Goal: Information Seeking & Learning: Learn about a topic

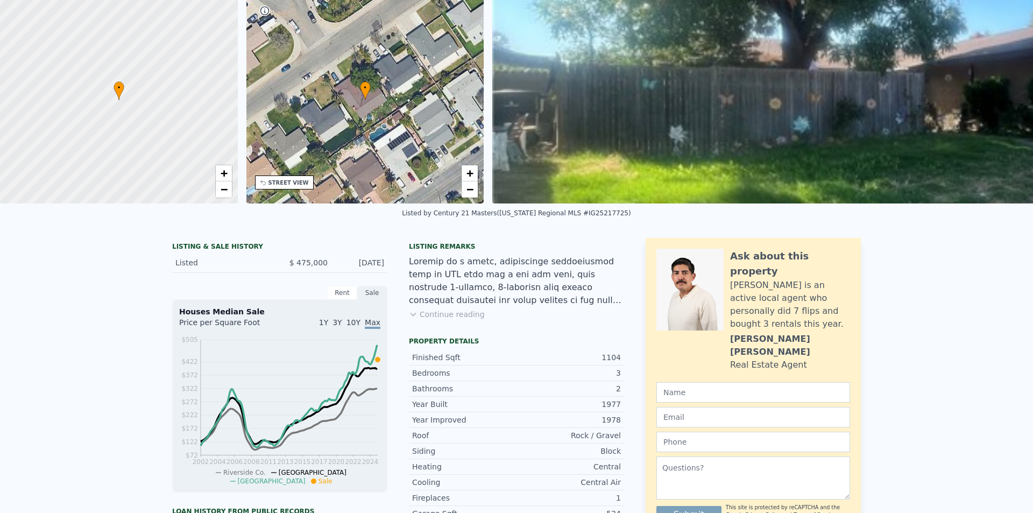
scroll to position [4, 0]
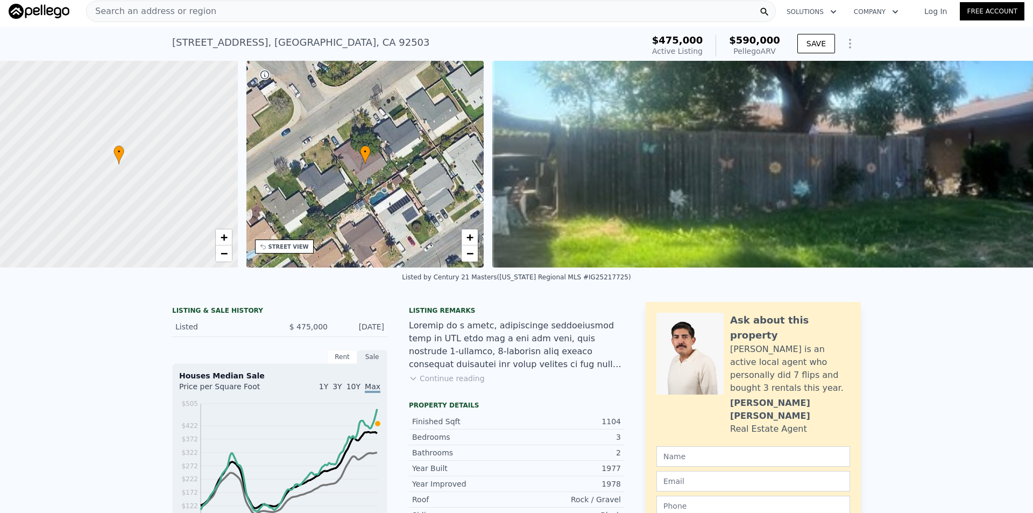
click at [172, 11] on span "Search an address or region" at bounding box center [152, 11] width 130 height 13
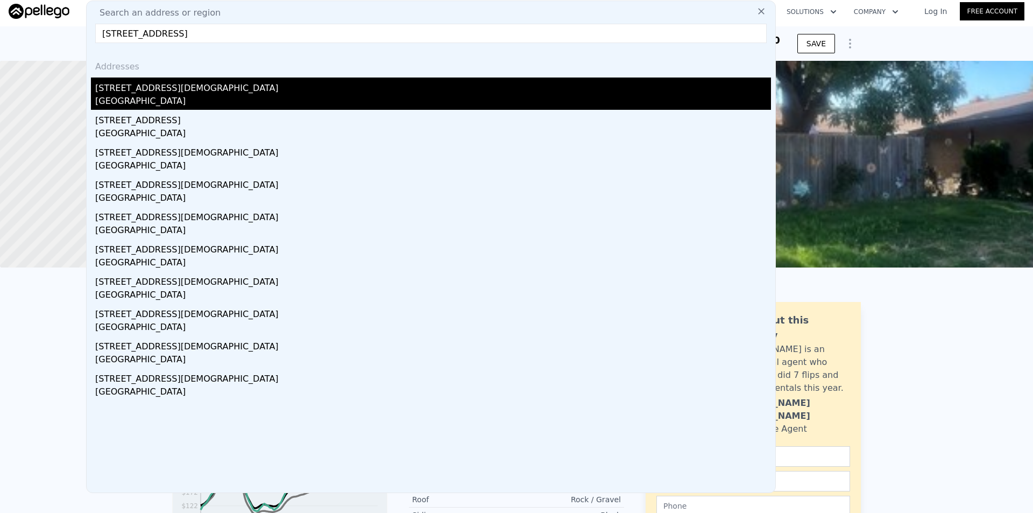
type input "[STREET_ADDRESS]"
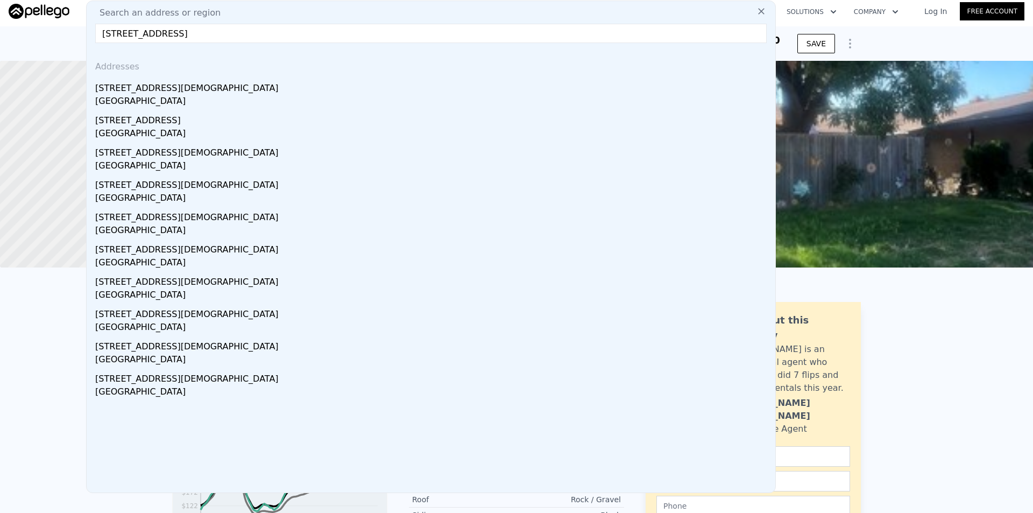
drag, startPoint x: 129, startPoint y: 96, endPoint x: 307, endPoint y: 53, distance: 183.3
click at [129, 96] on div "[GEOGRAPHIC_DATA]" at bounding box center [433, 102] width 676 height 15
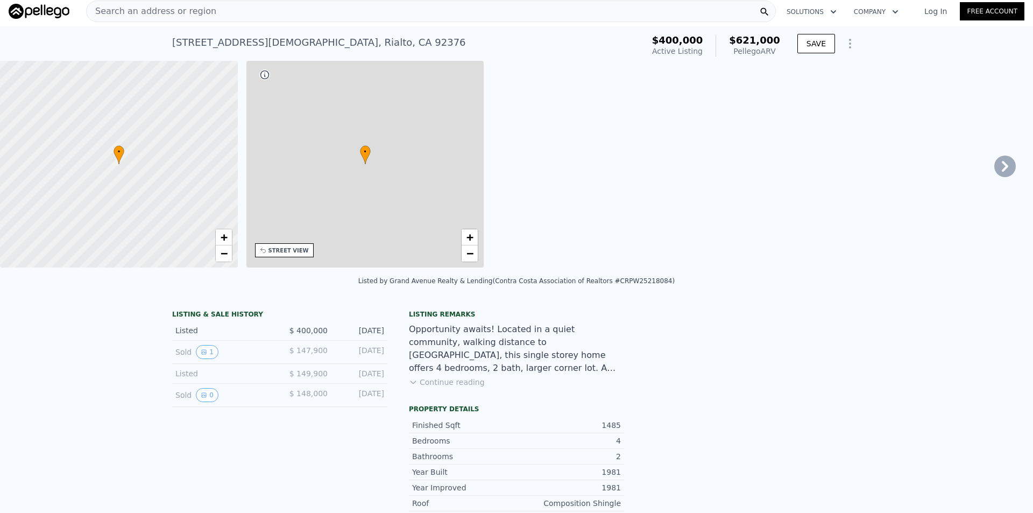
type input "3"
type input "4"
type input "3"
type input "1240"
type input "1761"
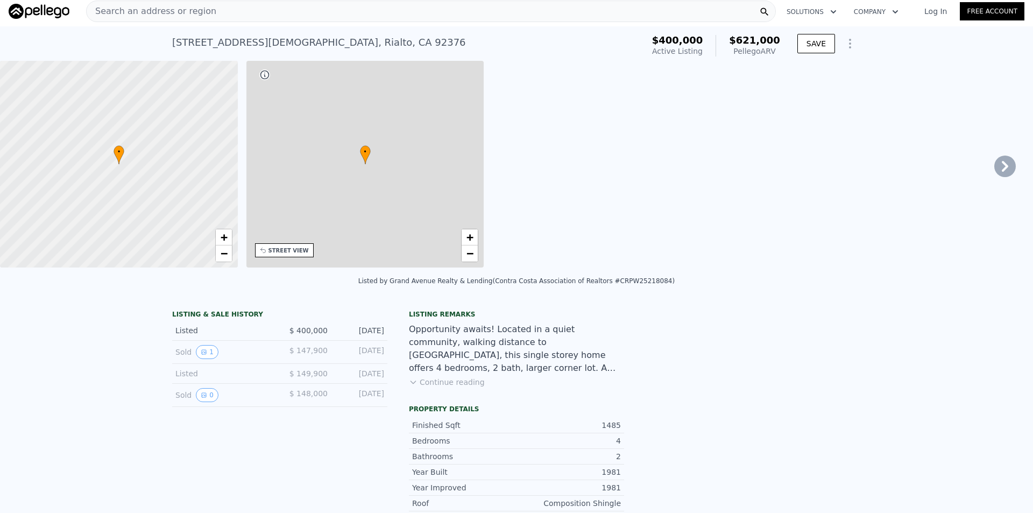
type input "7600"
type input "9112"
type input "$ 621,000"
type input "$ 161,295"
